Goal: Task Accomplishment & Management: Use online tool/utility

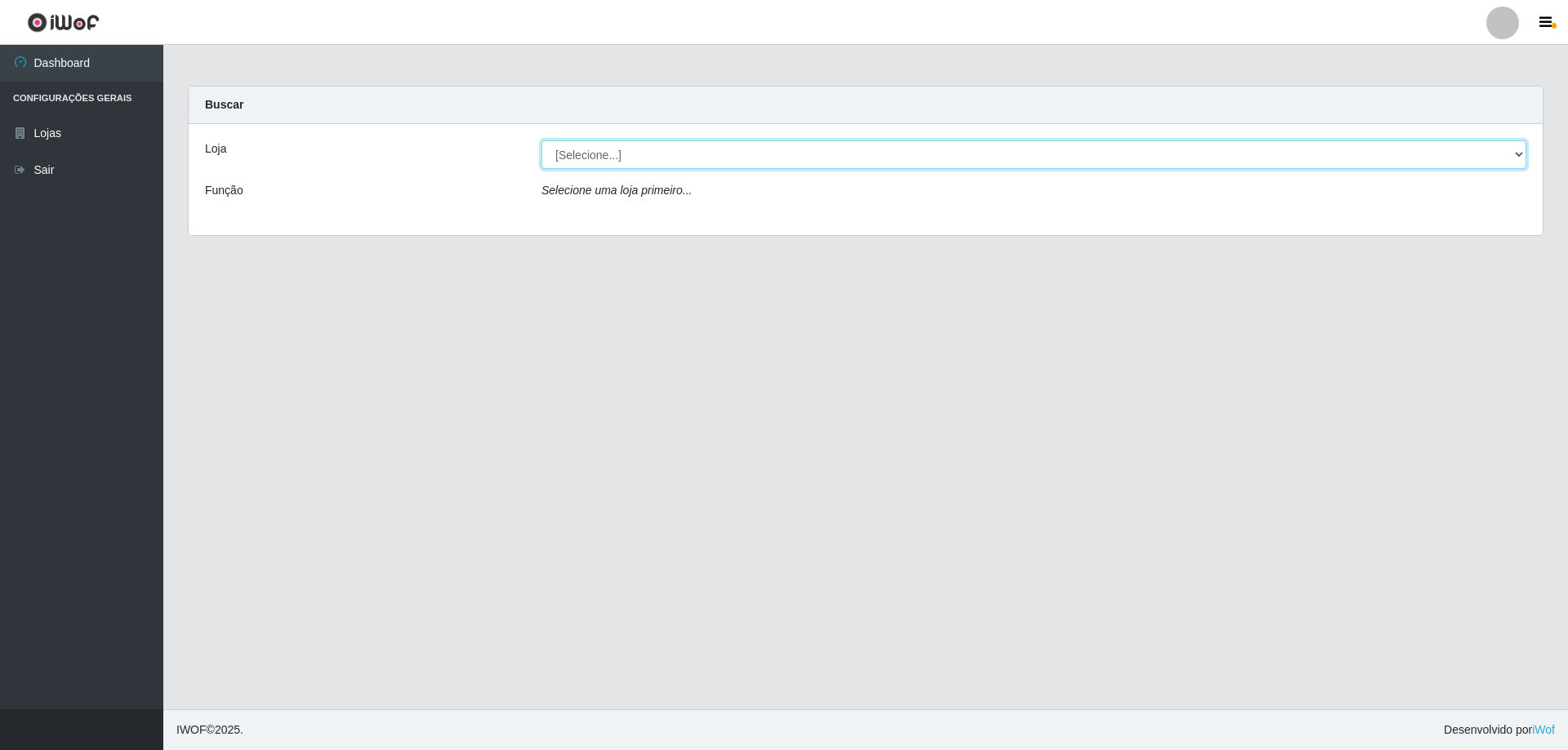
click at [684, 155] on select "[Selecione...] Atacado Vem - [STREET_ADDRESS]" at bounding box center [1034, 154] width 985 height 29
select select "461"
click at [541, 140] on select "[Selecione...] Atacado Vem - [STREET_ADDRESS]" at bounding box center [1034, 154] width 985 height 29
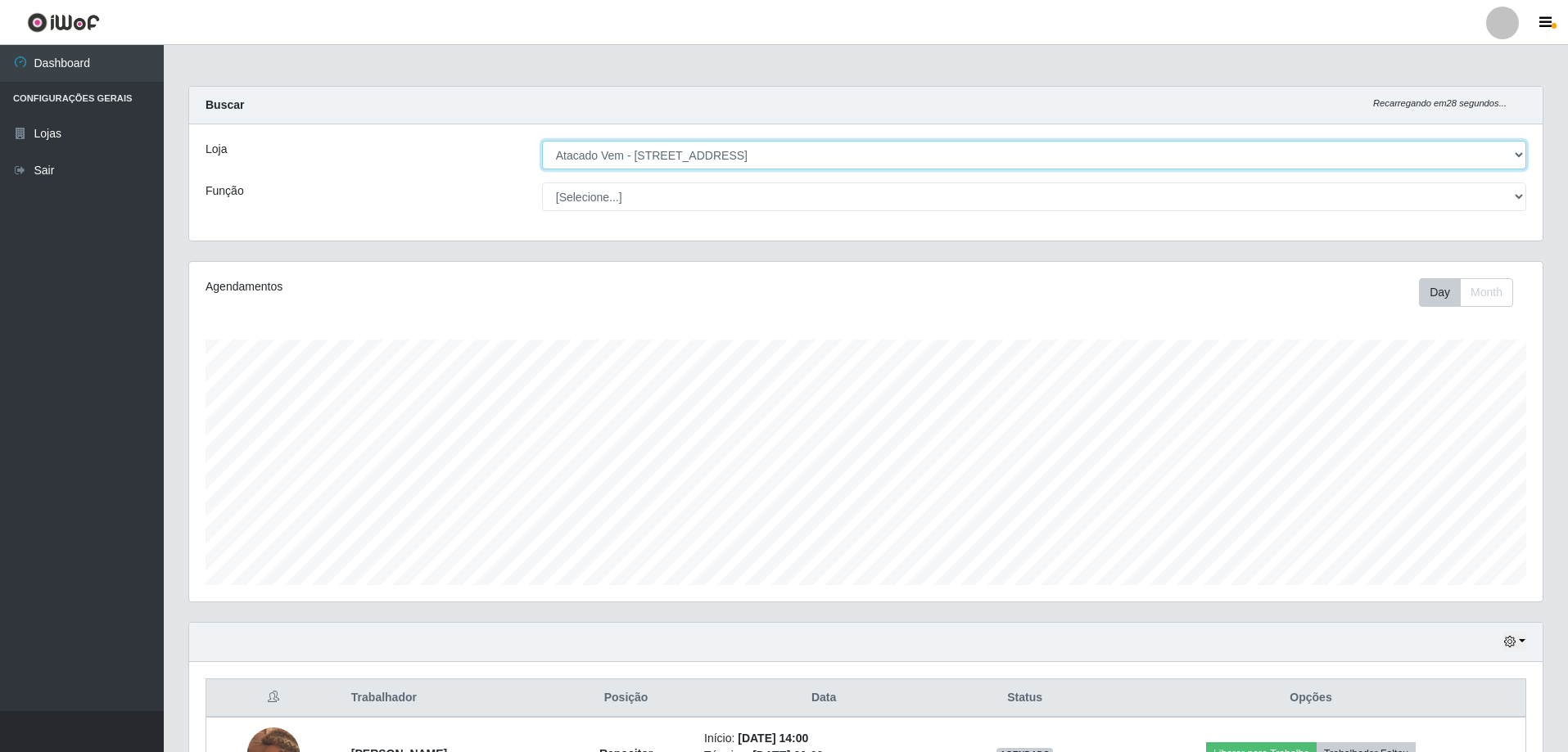
scroll to position [327, 0]
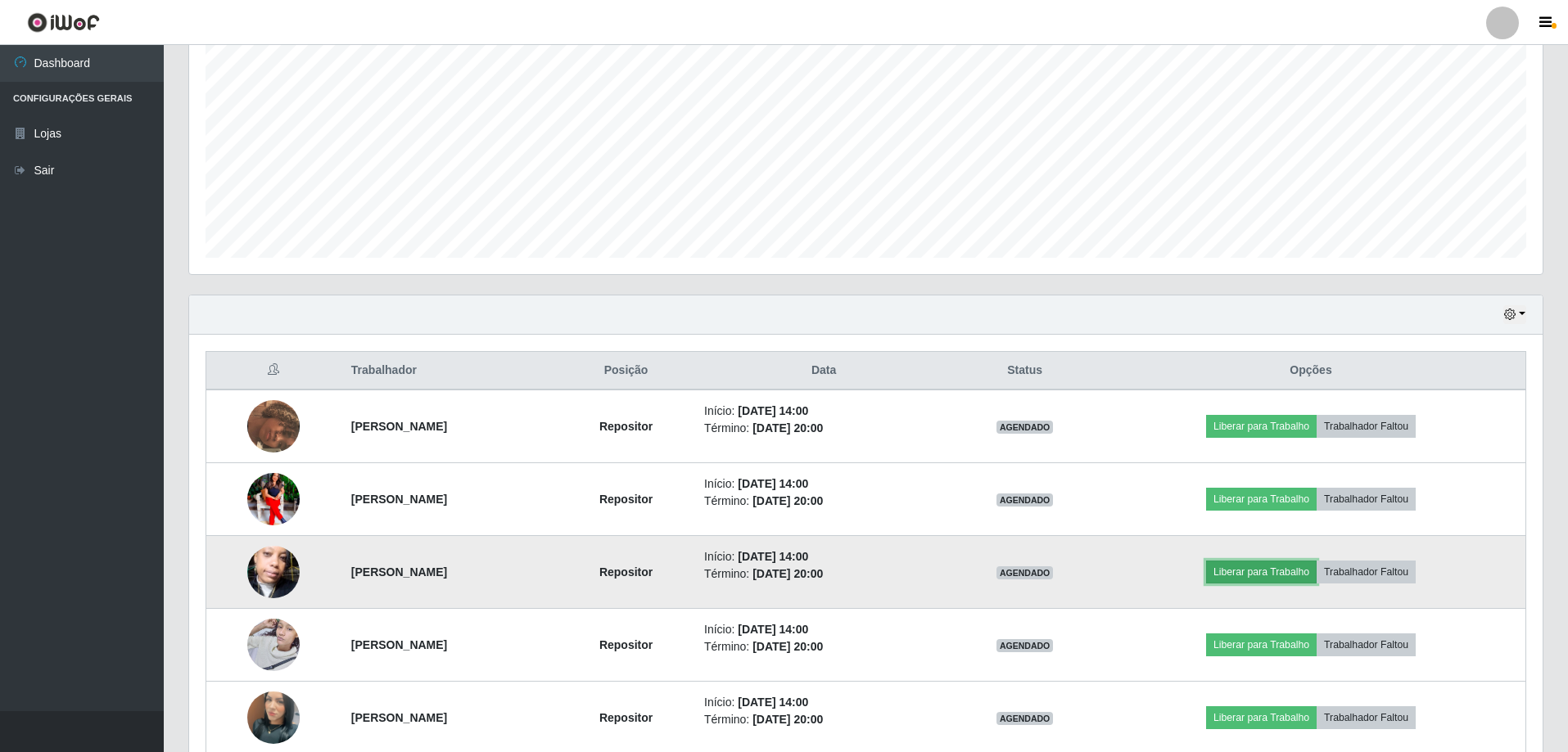
click at [1281, 573] on button "Liberar para Trabalho" at bounding box center [1262, 572] width 111 height 23
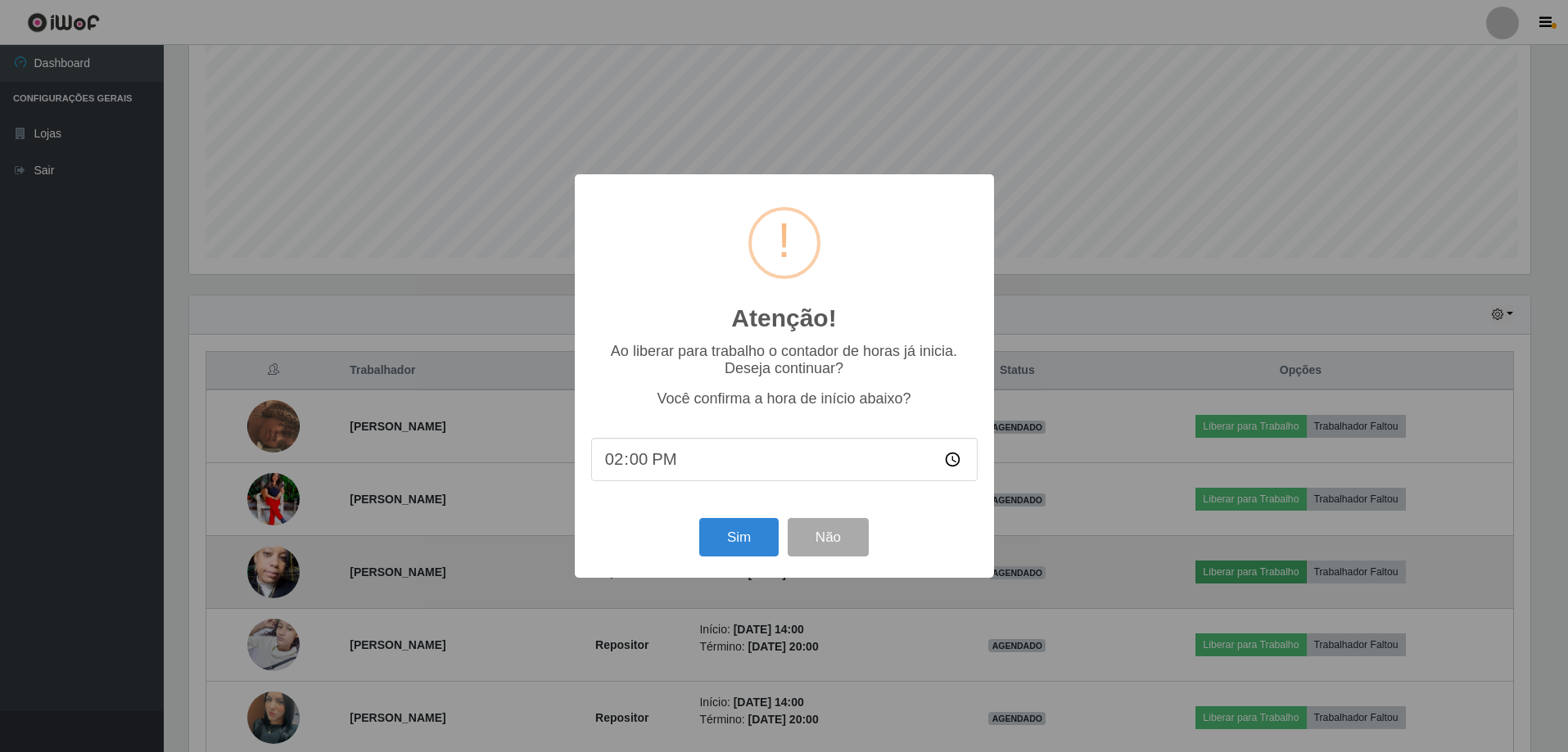
scroll to position [340, 1345]
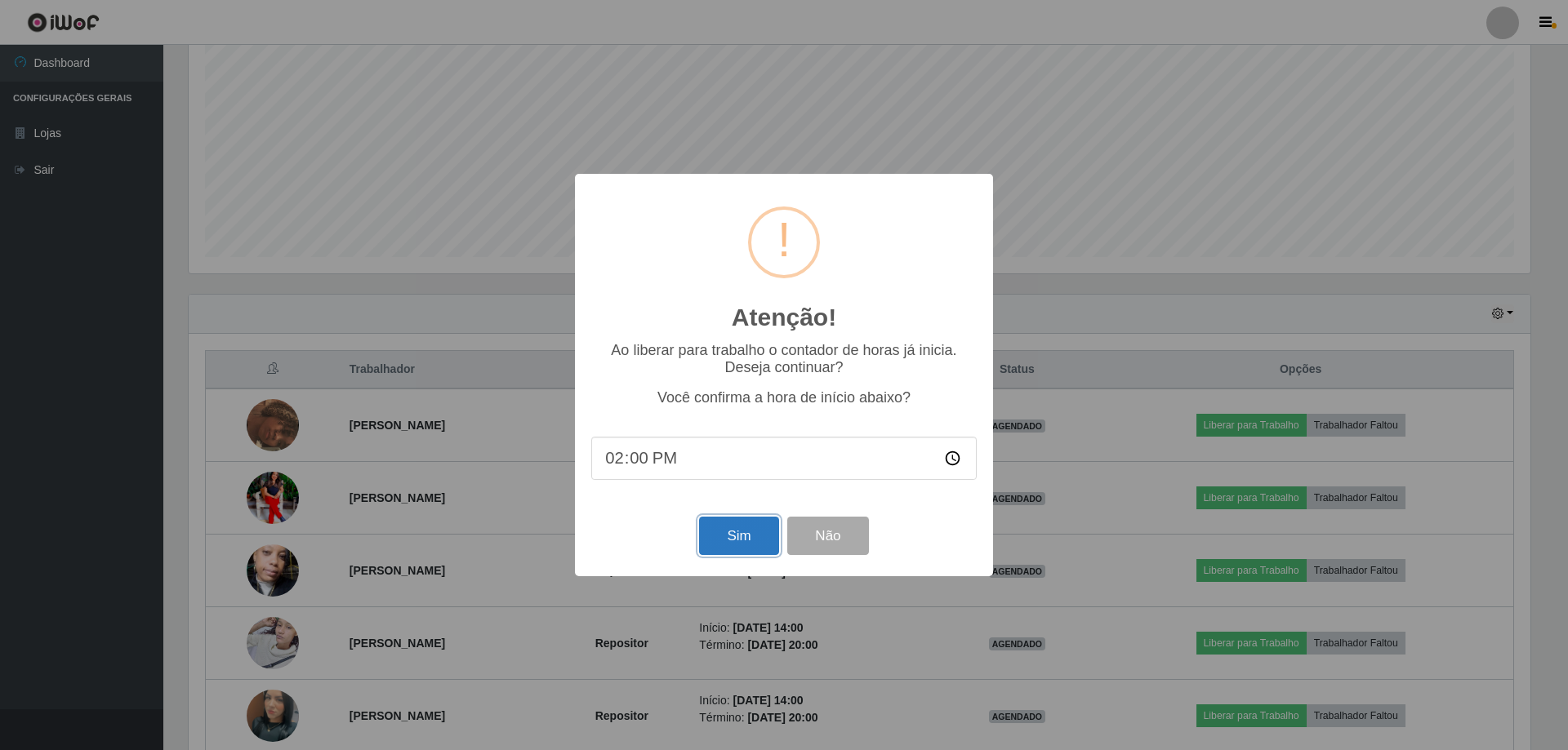
click at [722, 537] on button "Sim" at bounding box center [739, 536] width 79 height 38
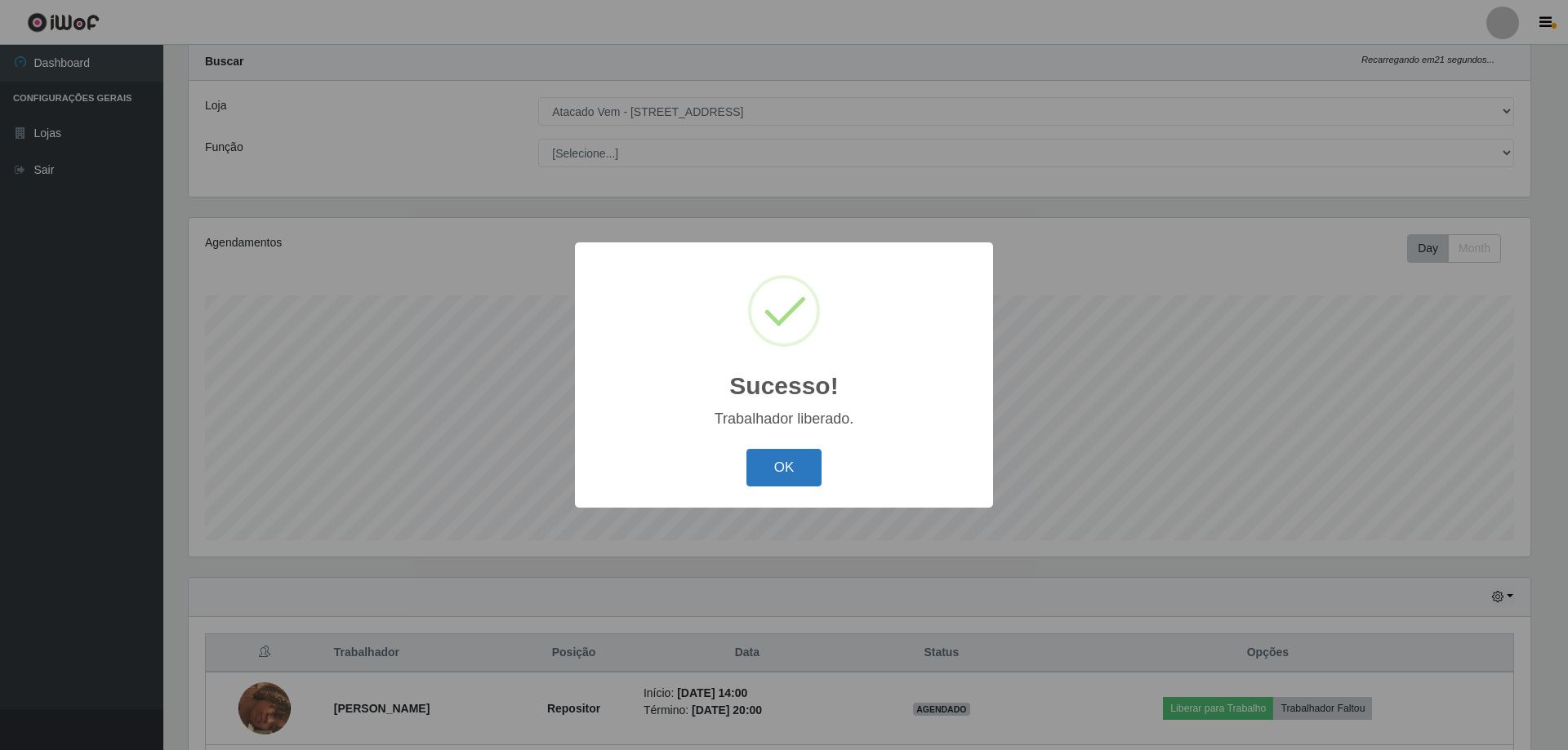
click at [791, 469] on button "OK" at bounding box center [784, 468] width 76 height 38
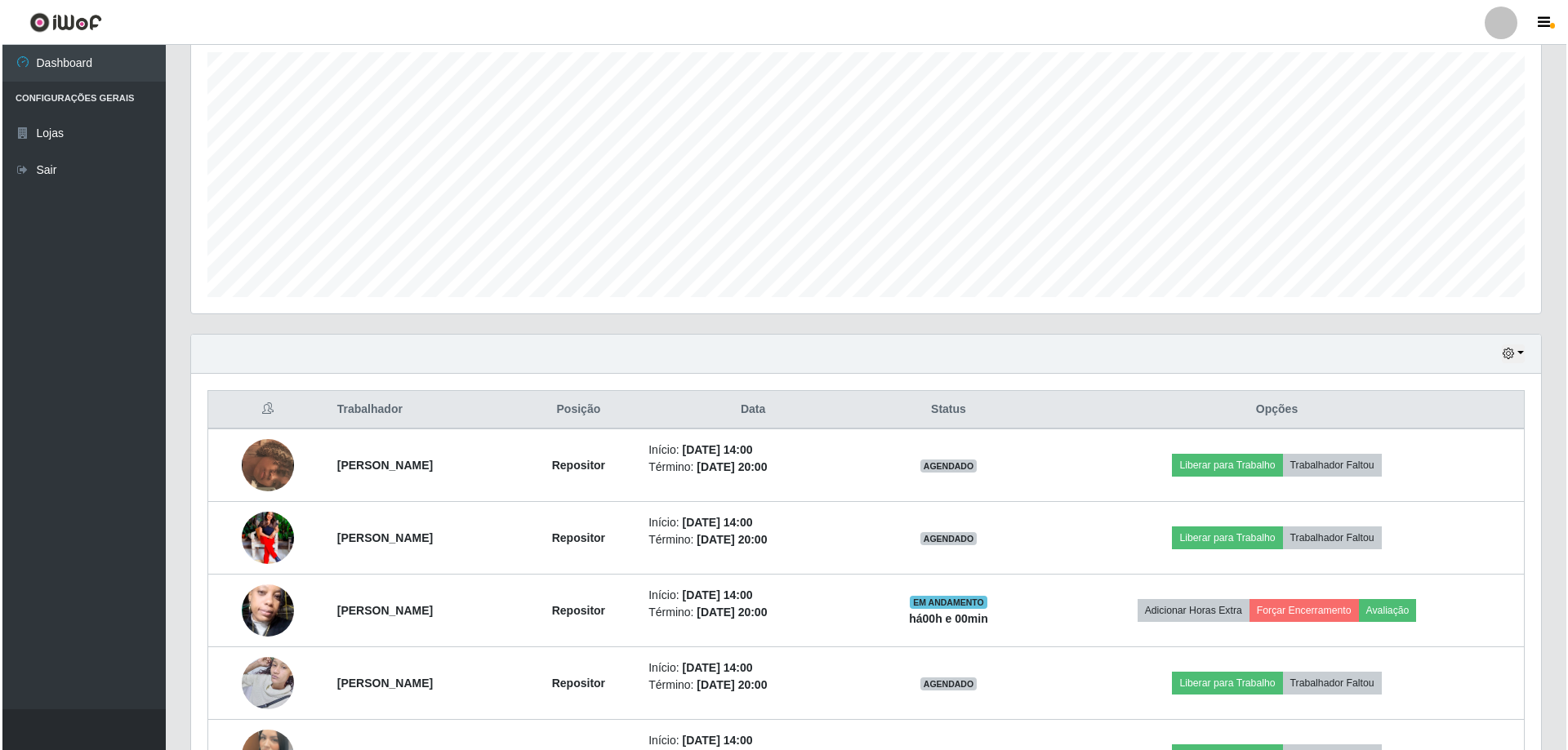
scroll to position [288, 0]
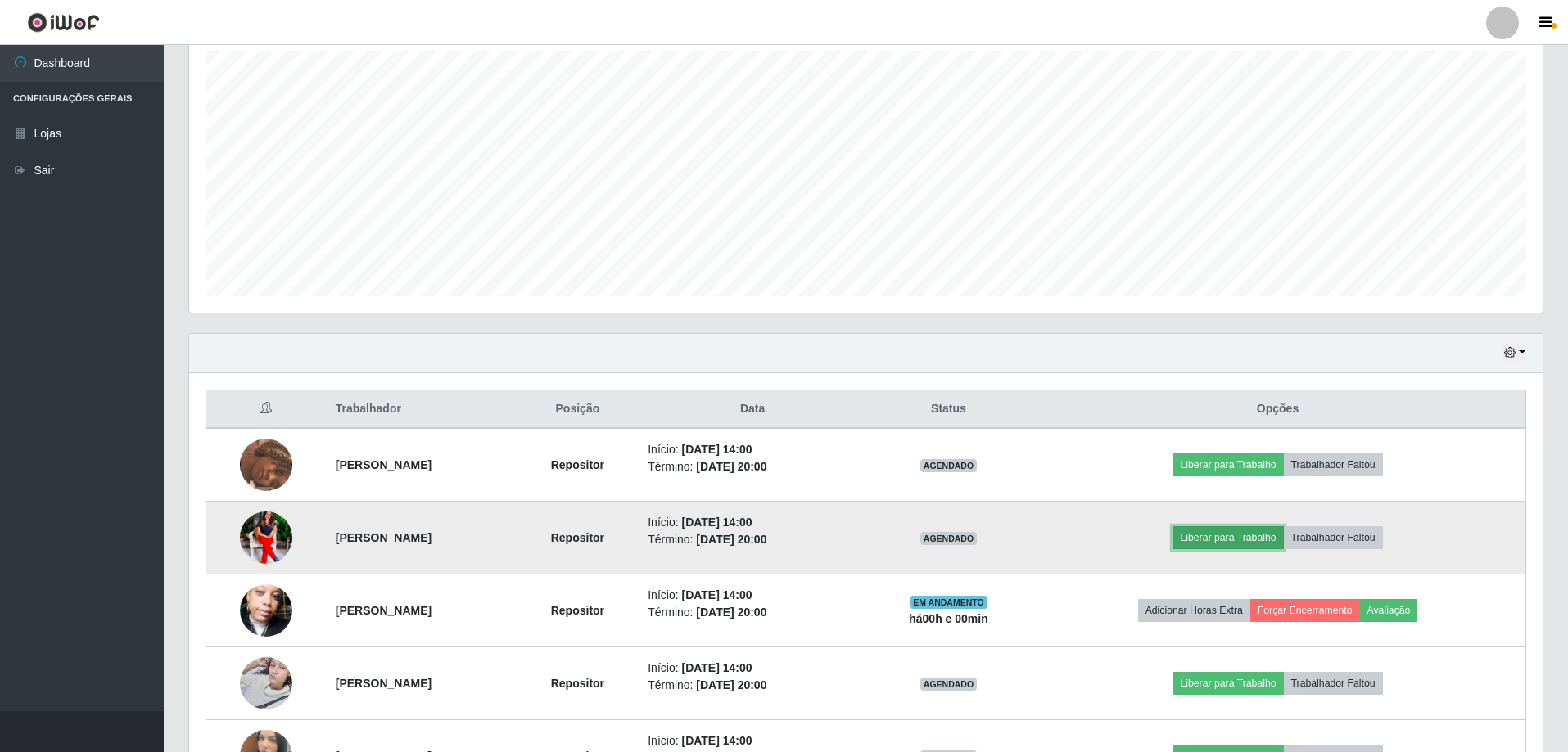
click at [1247, 537] on button "Liberar para Trabalho" at bounding box center [1228, 538] width 111 height 23
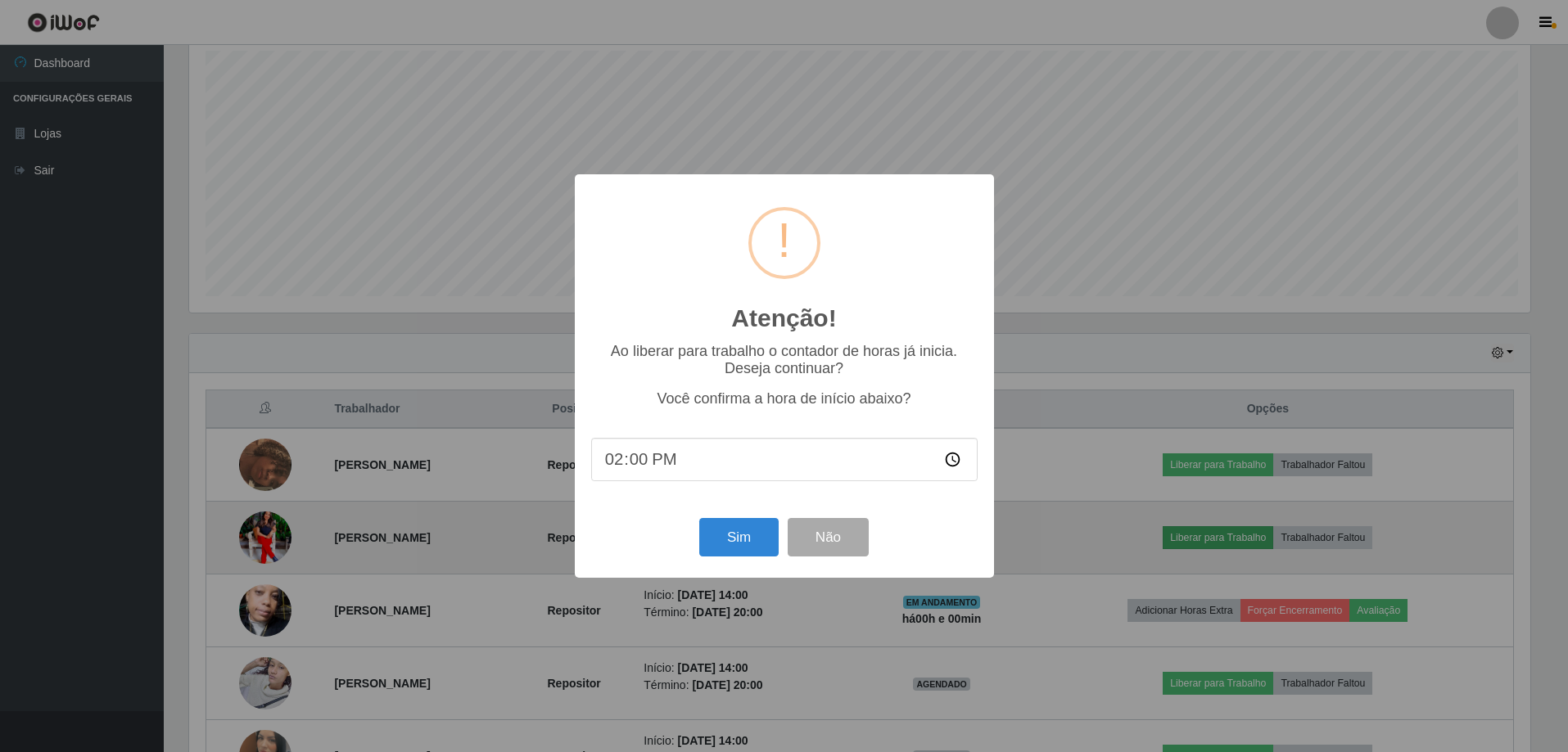
scroll to position [340, 1345]
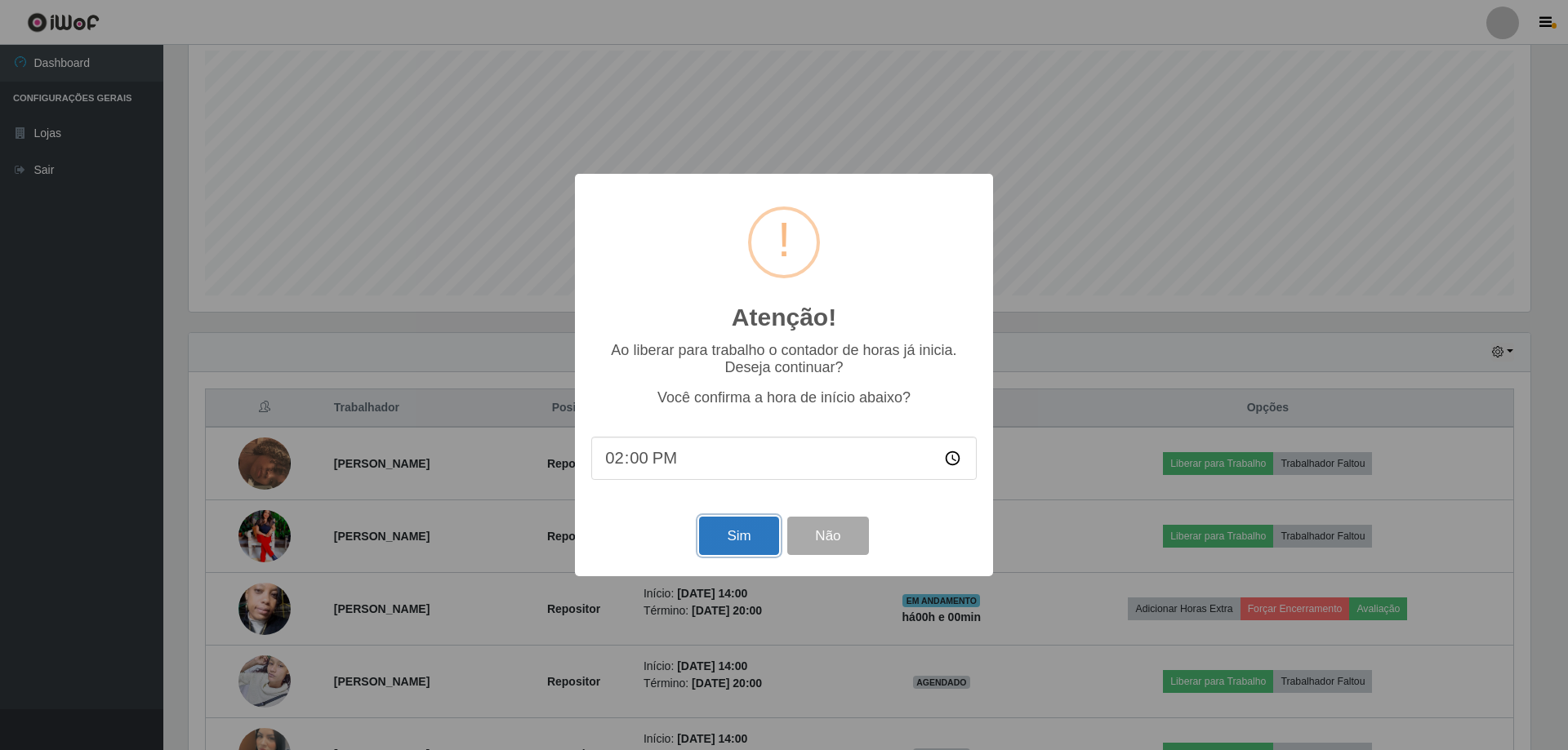
click at [749, 533] on button "Sim" at bounding box center [739, 536] width 79 height 38
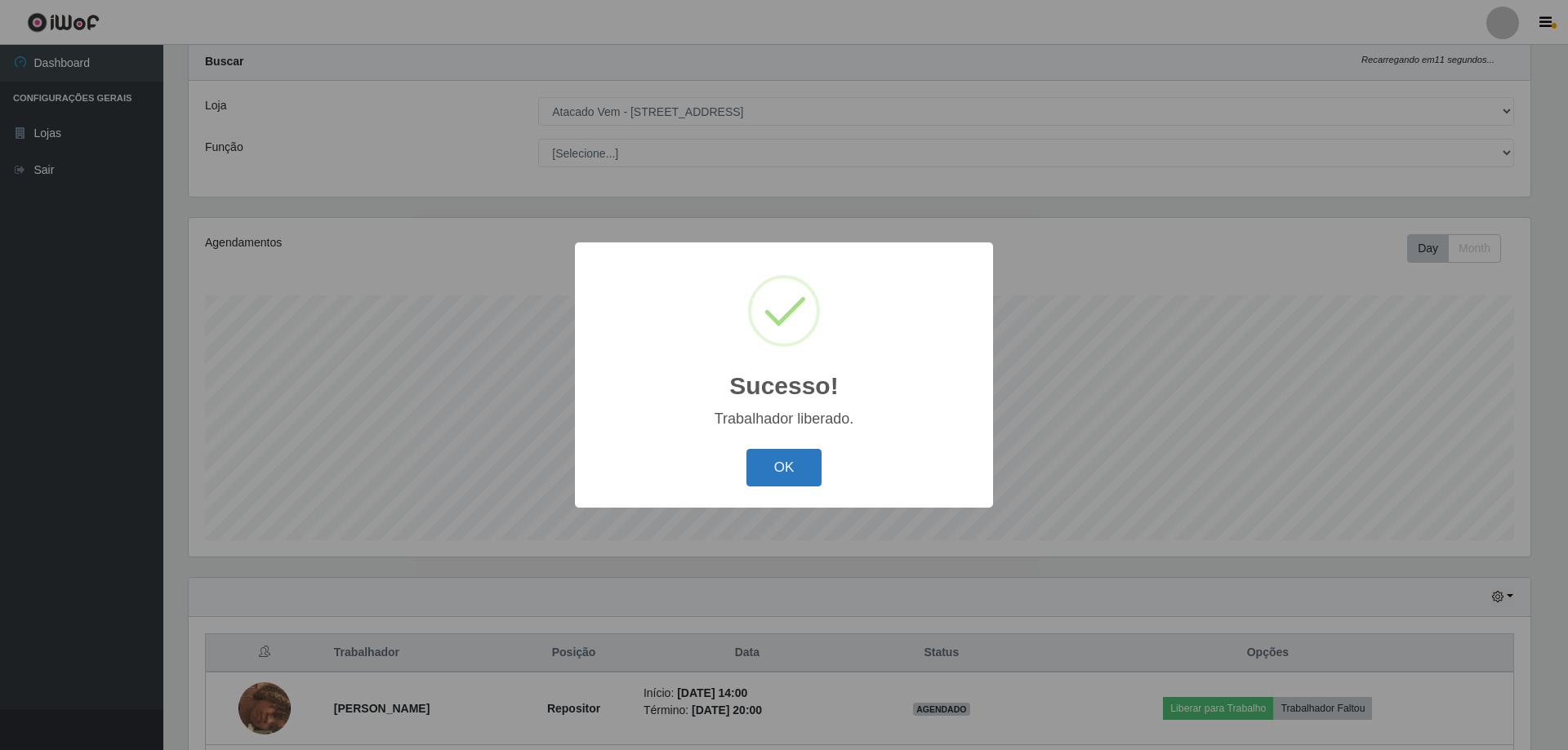
click at [788, 480] on button "OK" at bounding box center [784, 468] width 76 height 38
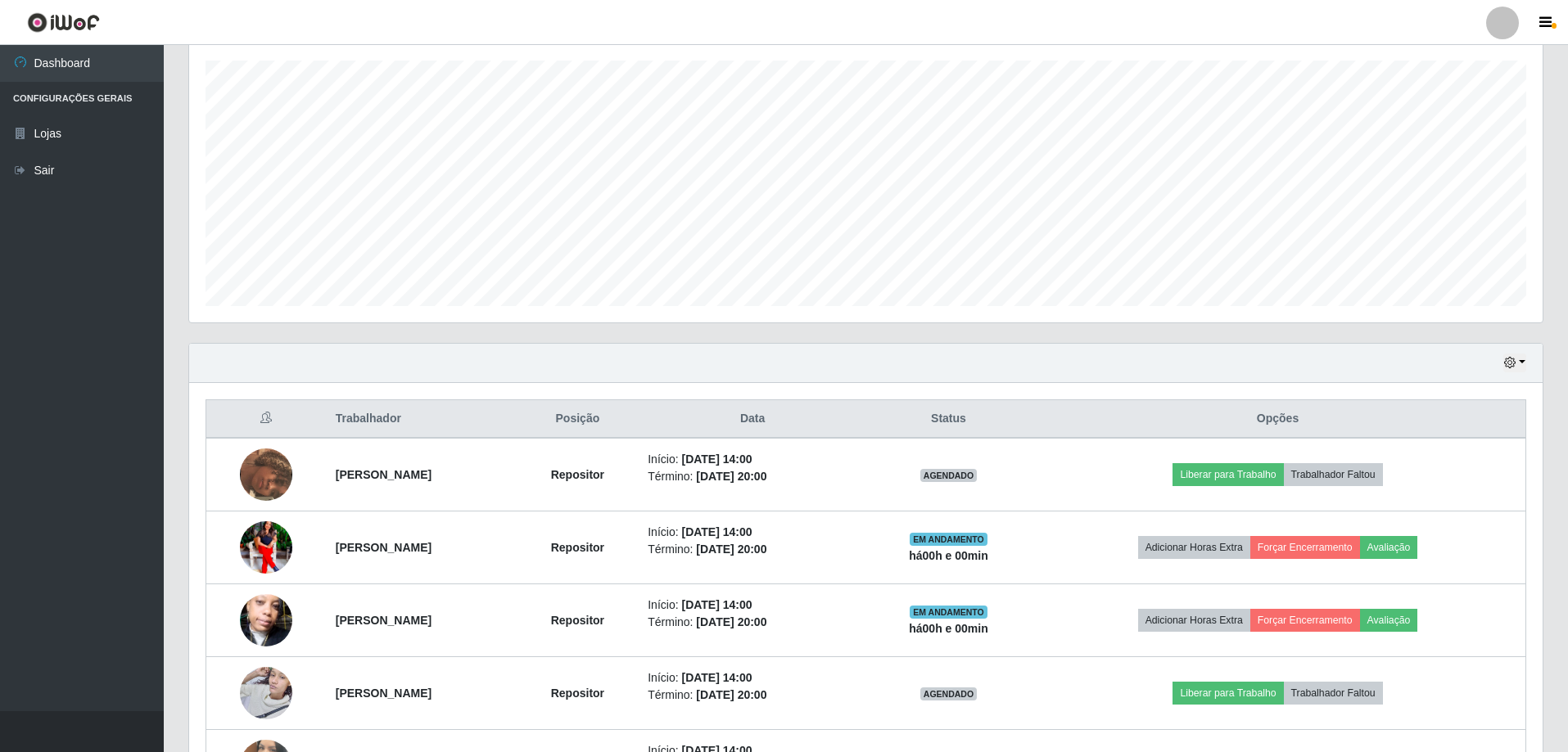
scroll to position [289, 0]
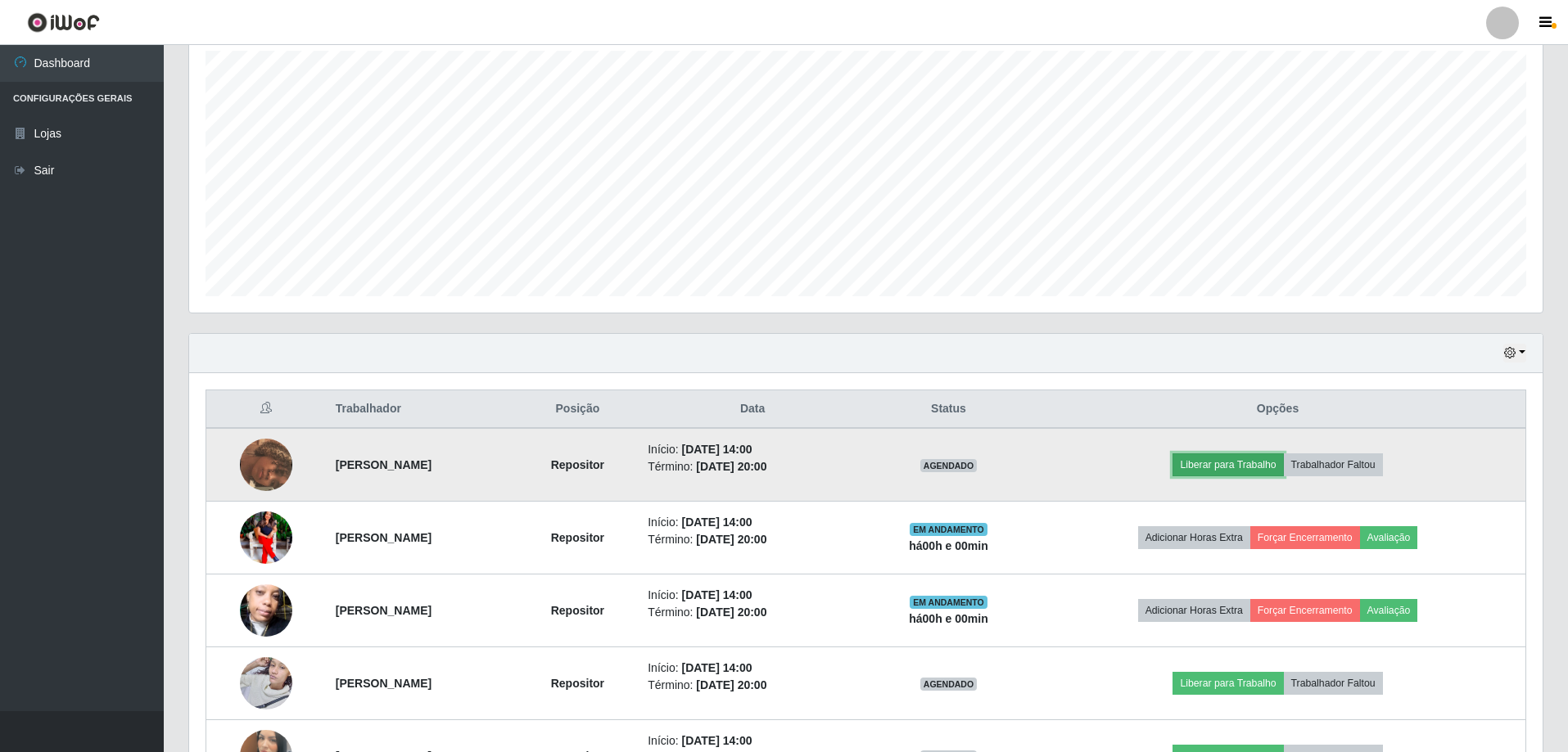
click at [1261, 460] on button "Liberar para Trabalho" at bounding box center [1228, 465] width 111 height 23
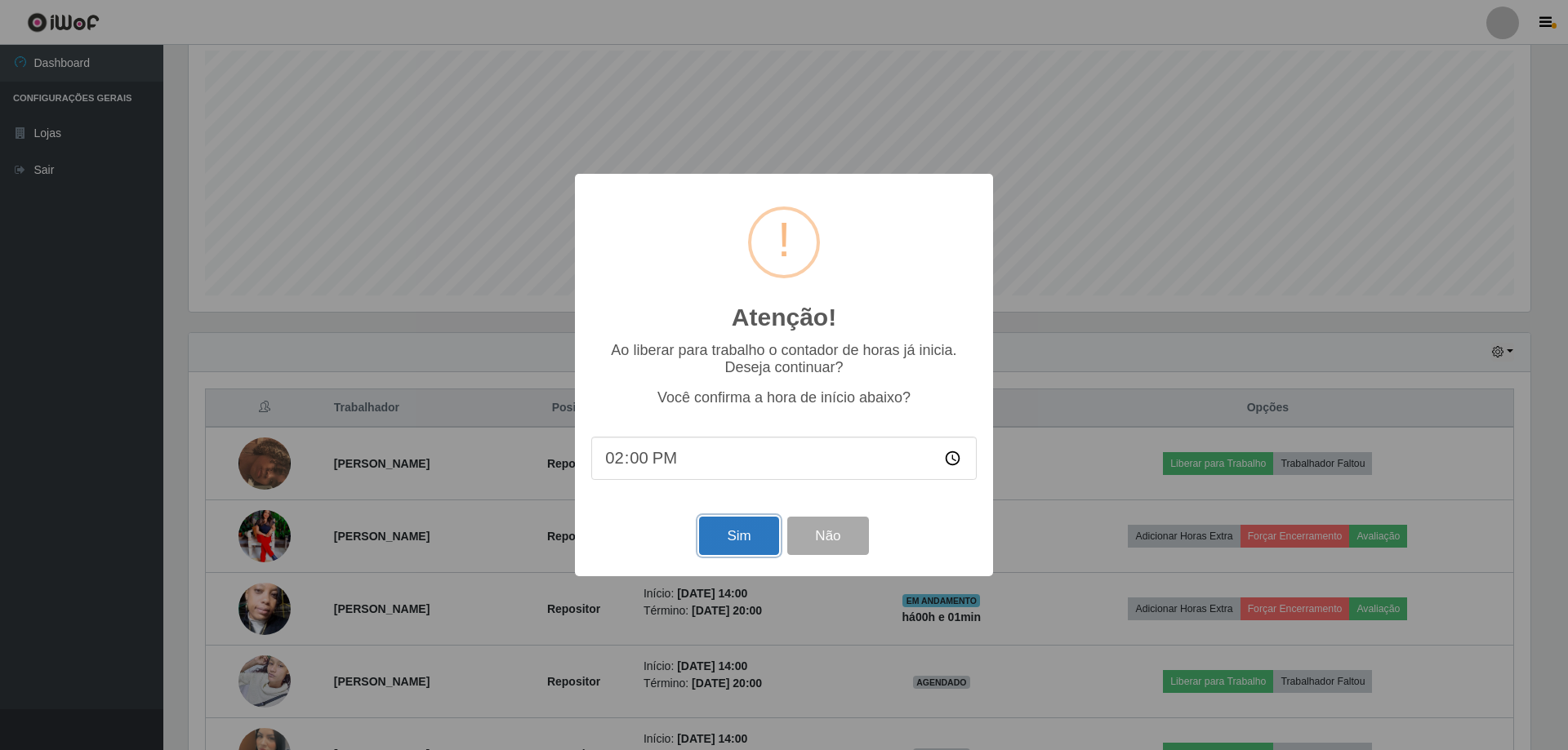
click at [733, 545] on button "Sim" at bounding box center [739, 536] width 79 height 38
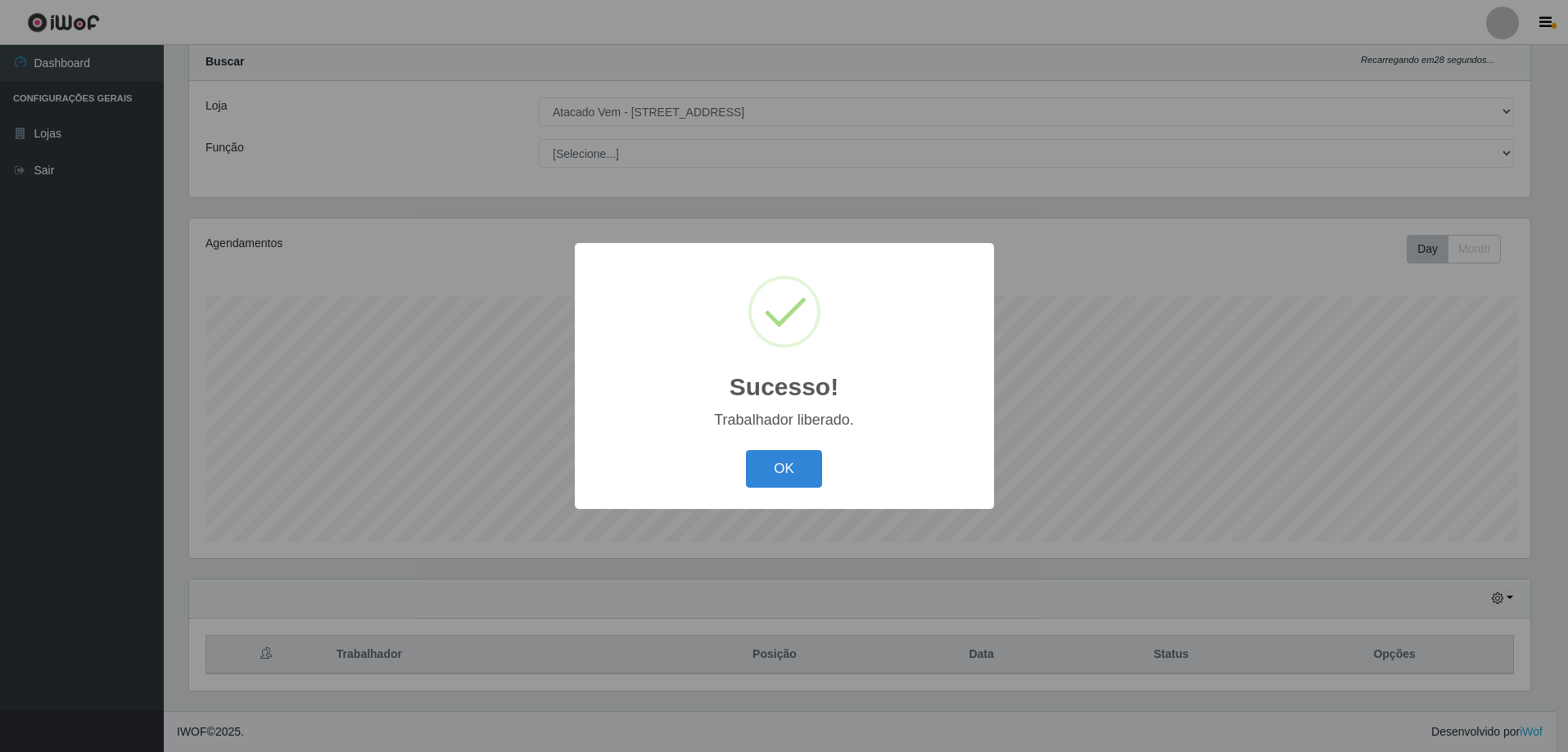
scroll to position [0, 0]
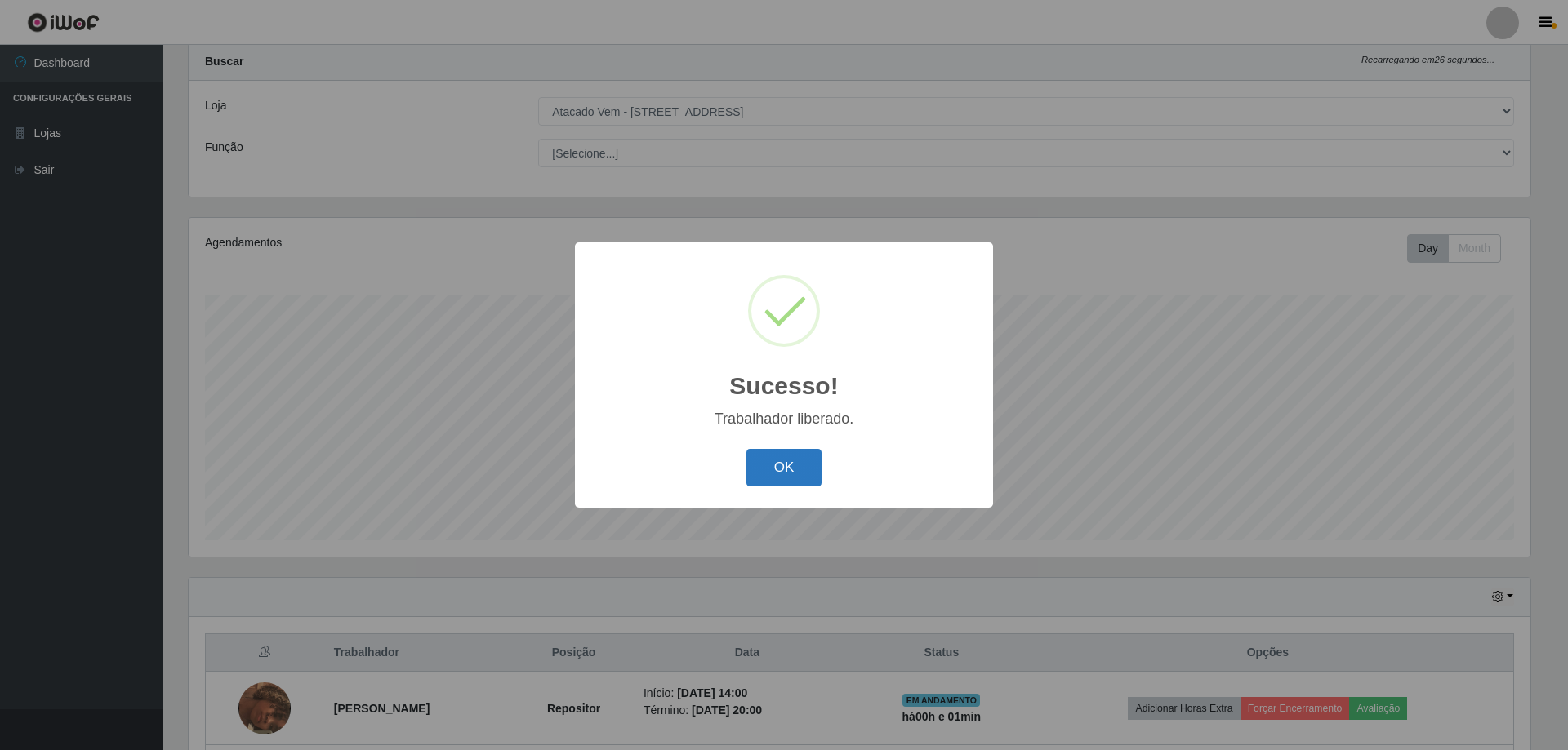
click at [784, 466] on button "OK" at bounding box center [784, 468] width 76 height 38
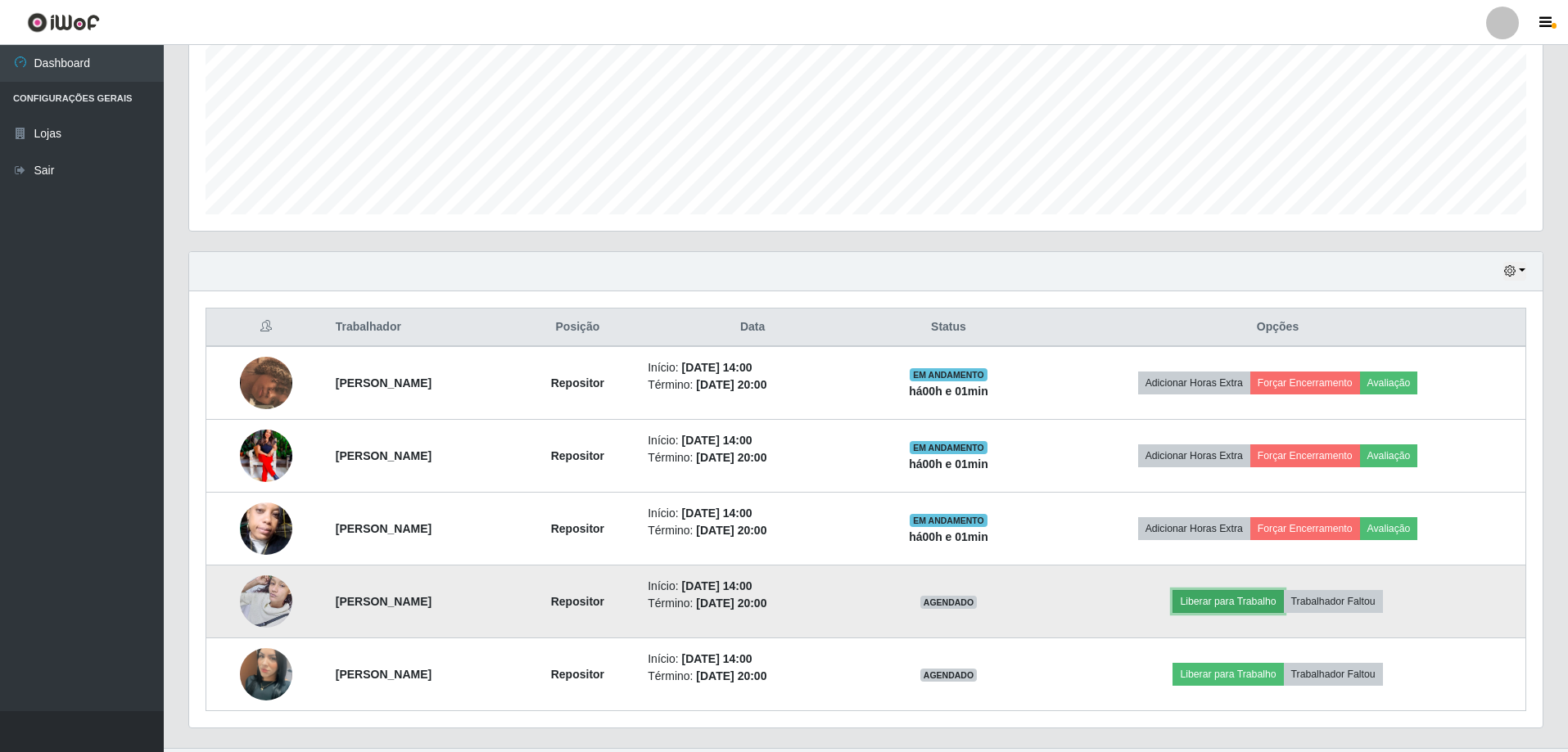
click at [1284, 609] on button "Liberar para Trabalho" at bounding box center [1228, 602] width 111 height 23
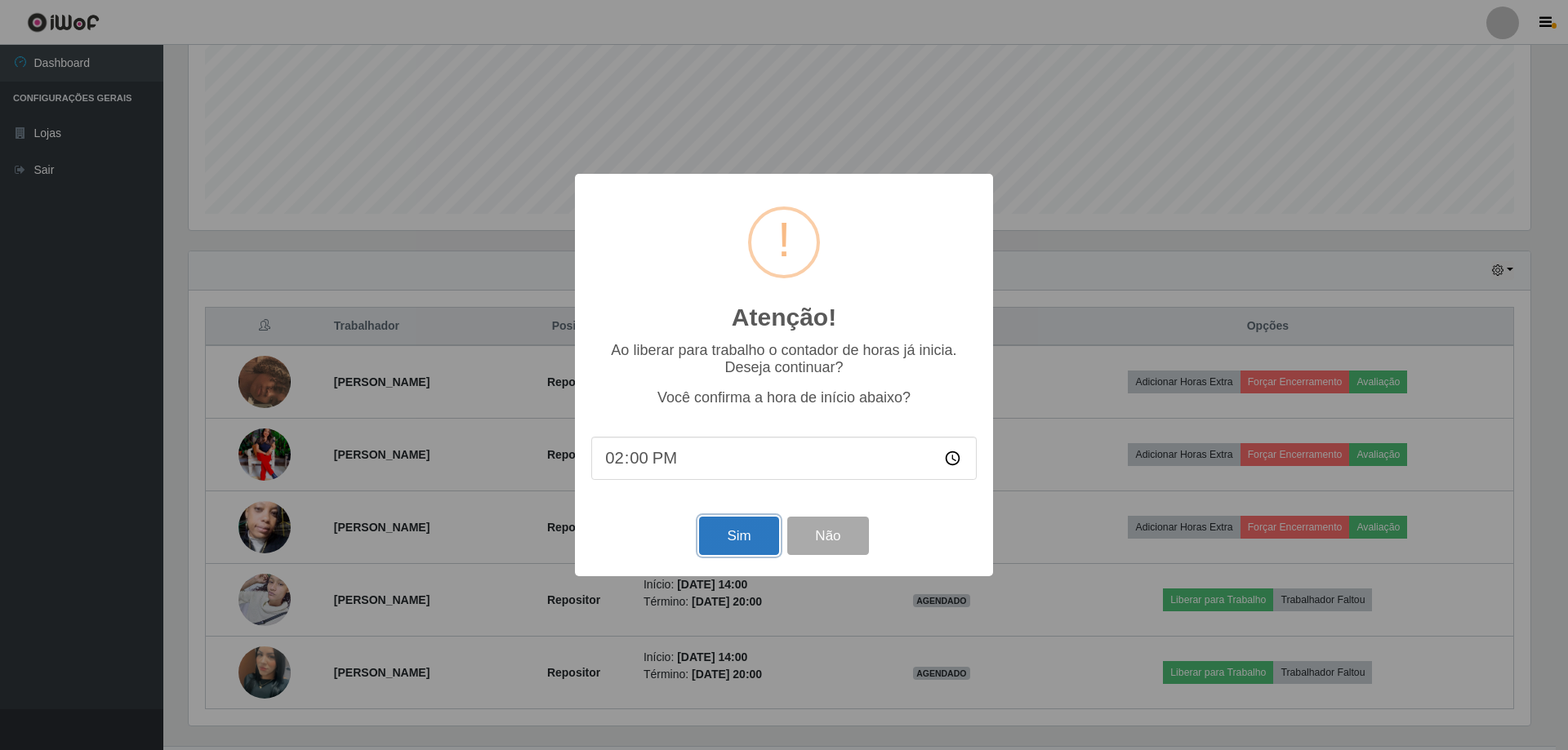
click at [749, 540] on button "Sim" at bounding box center [739, 536] width 79 height 38
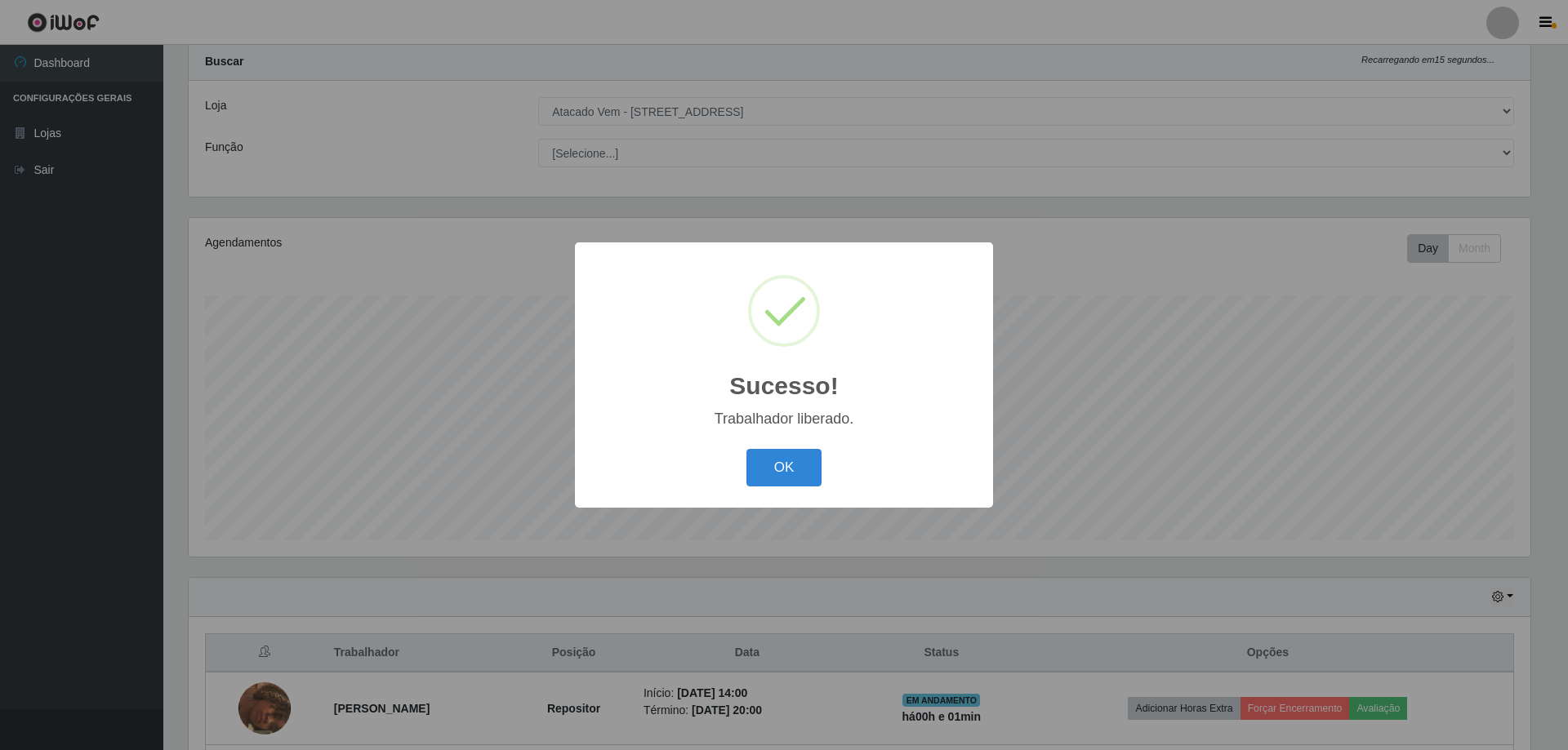
click at [792, 469] on button "OK" at bounding box center [784, 468] width 76 height 38
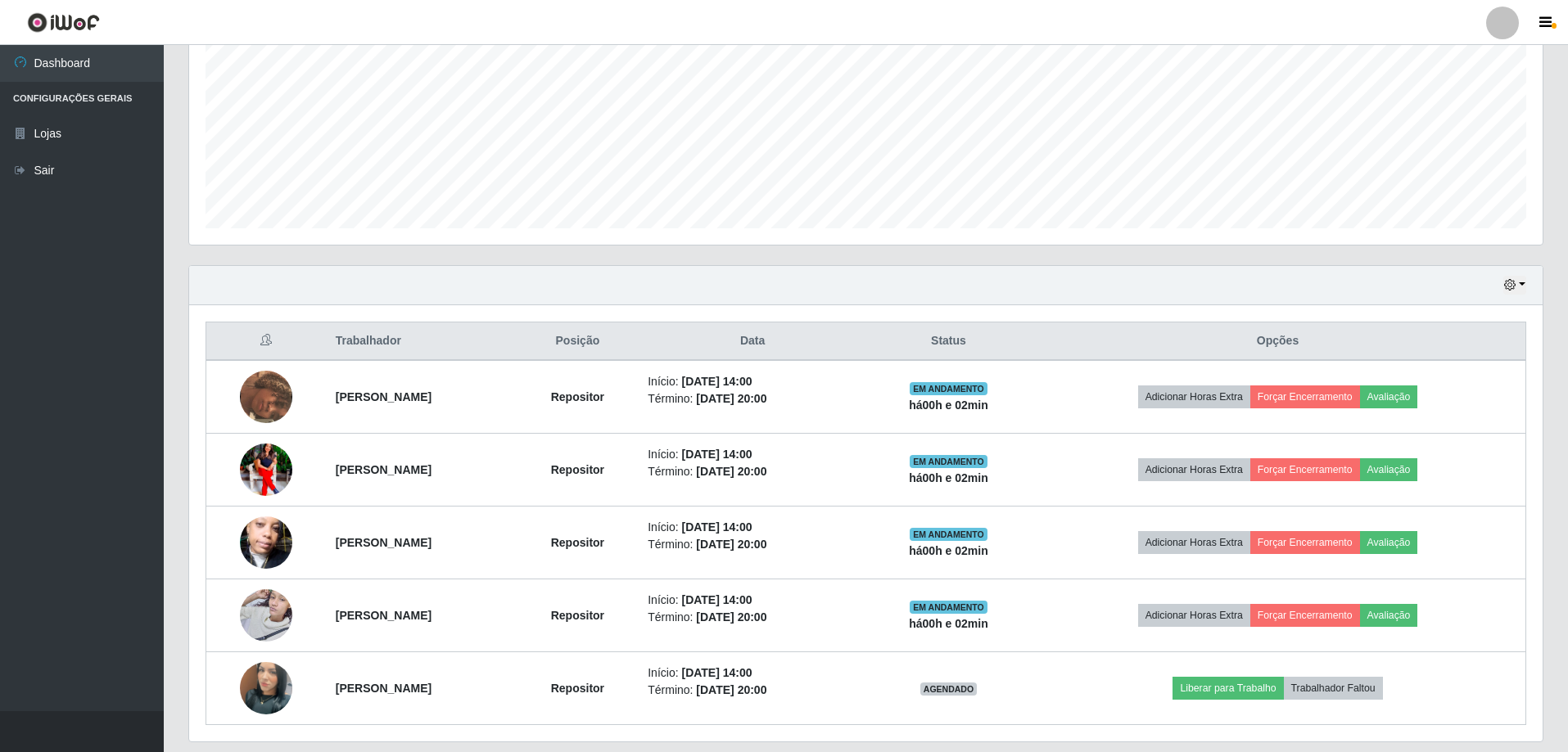
scroll to position [371, 0]
